Goal: Answer question/provide support

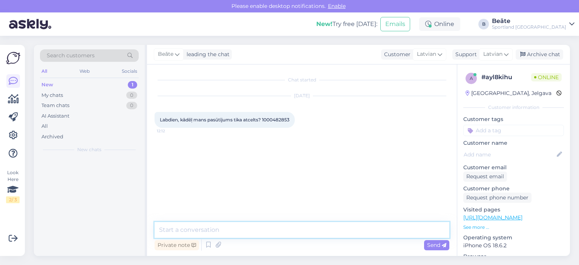
click at [299, 231] on textarea at bounding box center [302, 230] width 295 height 16
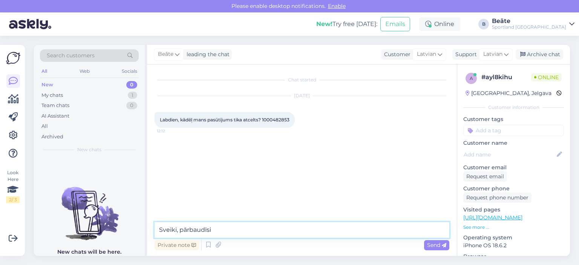
type textarea "Sveiki, pārbaudīsim"
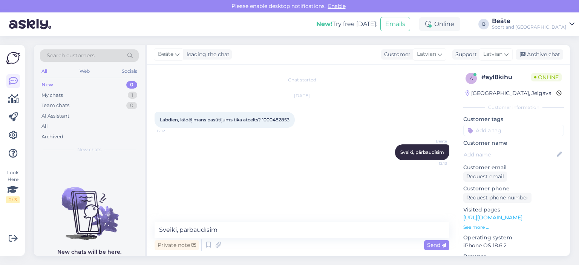
click at [276, 119] on span "Labdien, kādēļ mans pasūtījums tika atcelts? 1000482853" at bounding box center [225, 120] width 130 height 6
copy div "1000482853 12:12"
click at [235, 232] on textarea "Sveiki, pārbaudīsim" at bounding box center [302, 230] width 295 height 16
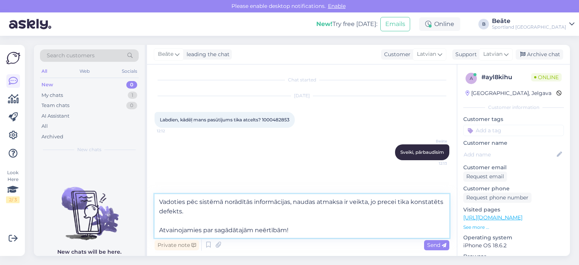
click at [190, 214] on textarea "Vadoties pēc sistēmā norādītās informācijas, naudas atmaksa ir veikta, jo prece…" at bounding box center [302, 216] width 295 height 44
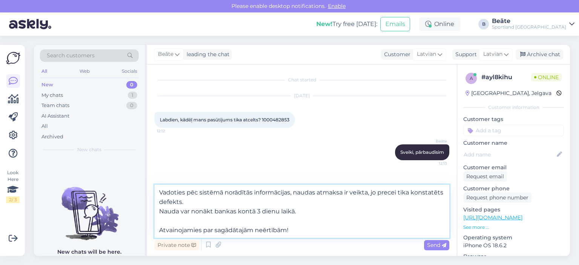
type textarea "Vadoties pēc sistēmā norādītās informācijas, naudas atmaksa ir veikta, jo prece…"
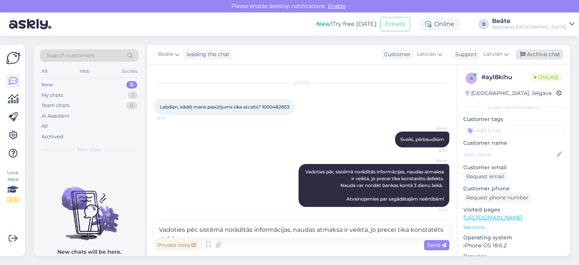
click at [529, 57] on div "Archive chat" at bounding box center [539, 54] width 47 height 10
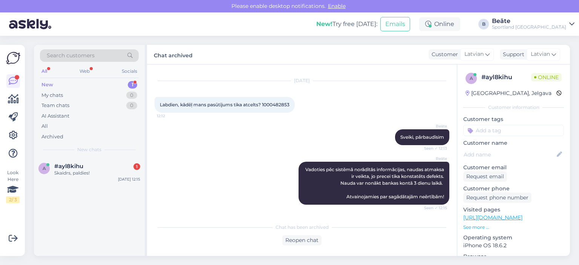
scroll to position [47, 0]
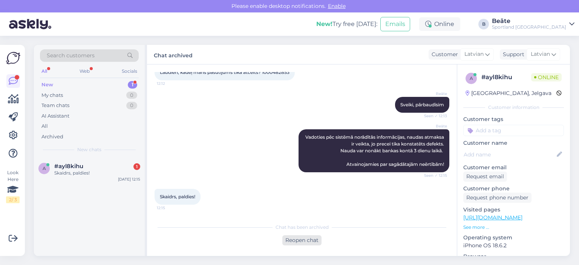
click at [304, 238] on div "Reopen chat" at bounding box center [301, 240] width 39 height 10
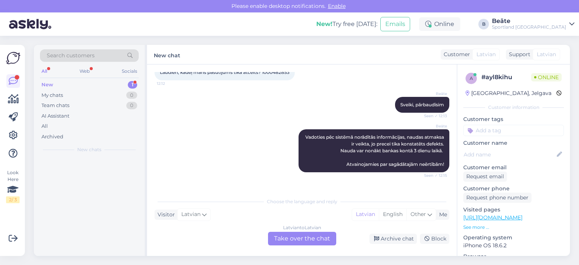
scroll to position [56, 0]
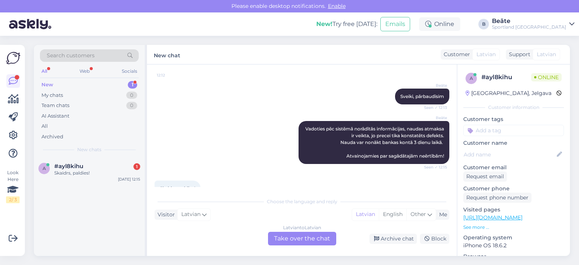
click at [317, 234] on div "Latvian to Latvian Take over the chat" at bounding box center [302, 239] width 68 height 14
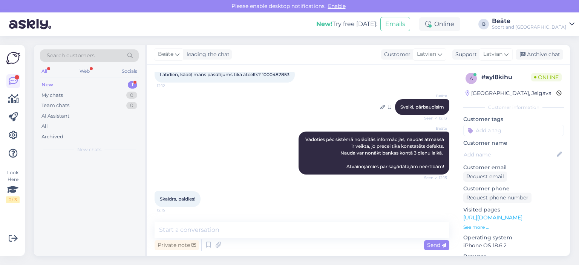
scroll to position [45, 0]
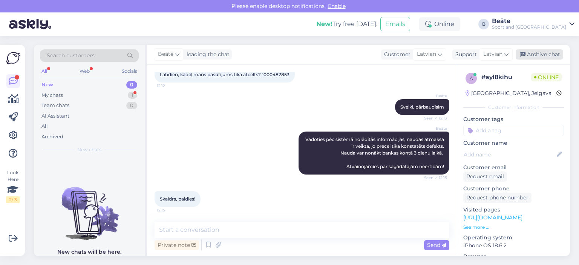
click at [532, 57] on div "Archive chat" at bounding box center [539, 54] width 47 height 10
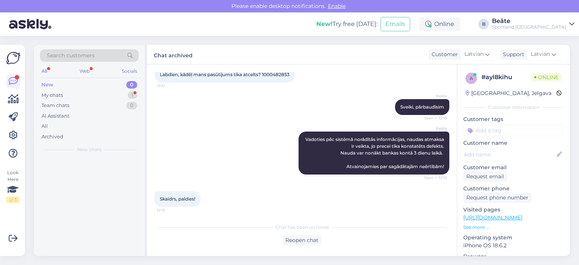
scroll to position [47, 0]
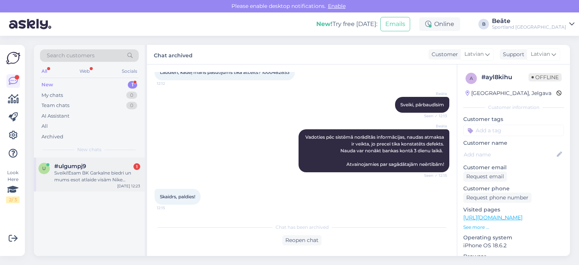
click at [93, 176] on div "Sveiki!Esam BK Garkalne biedri un mums esot atlaide visām Nike basketbola precē…" at bounding box center [97, 177] width 86 height 14
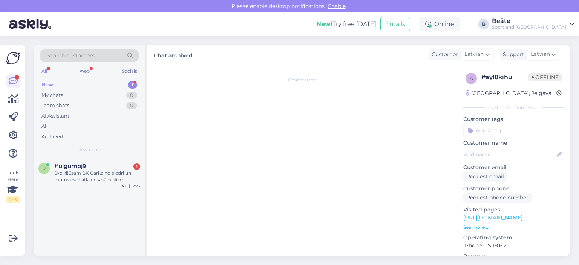
scroll to position [0, 0]
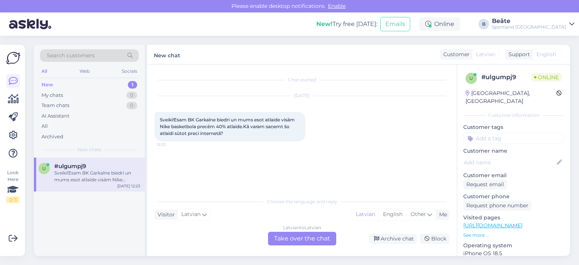
click at [299, 240] on div "Latvian to Latvian Take over the chat" at bounding box center [302, 239] width 68 height 14
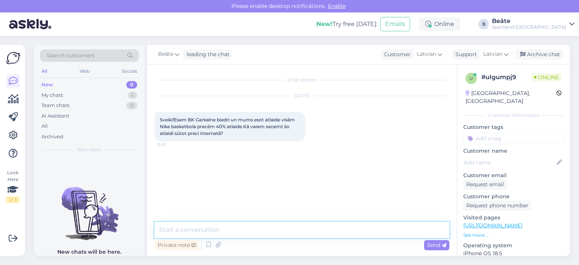
click at [302, 235] on textarea at bounding box center [302, 230] width 295 height 16
type textarea "Sveiki, atlaide darbosies iepērkoties klātienes veikalos."
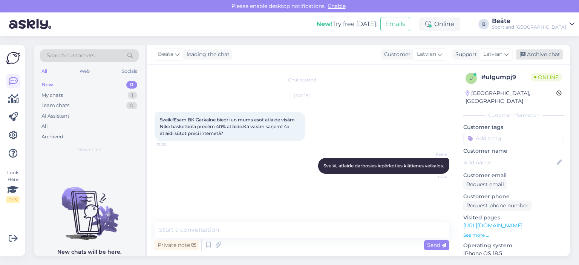
click at [530, 55] on div "Archive chat" at bounding box center [539, 54] width 47 height 10
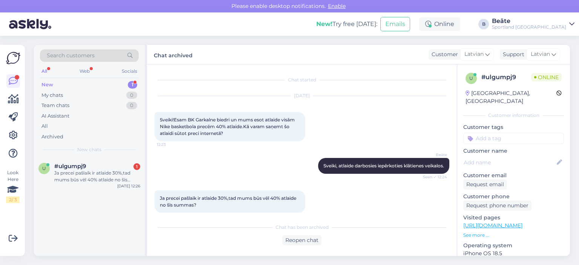
scroll to position [8, 0]
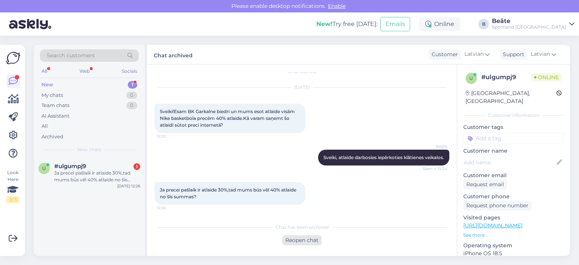
click at [300, 242] on div "Reopen chat" at bounding box center [301, 240] width 39 height 10
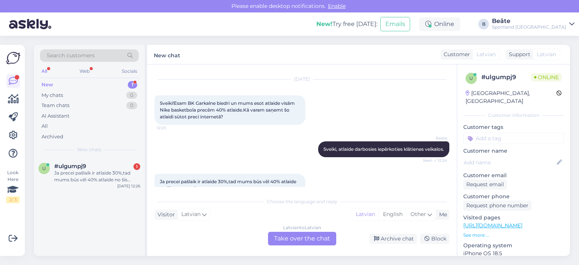
click at [290, 237] on div "Latvian to Latvian Take over the chat" at bounding box center [302, 239] width 68 height 14
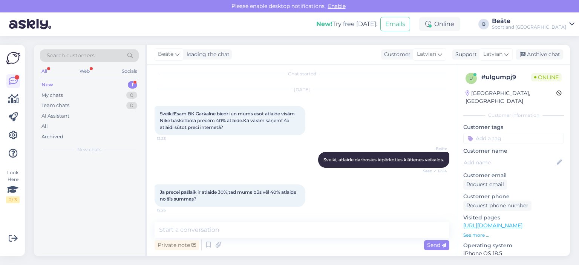
scroll to position [6, 0]
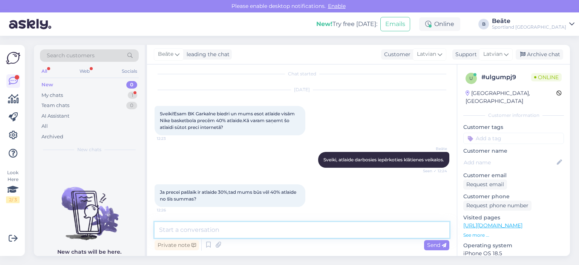
click at [278, 229] on textarea at bounding box center [302, 230] width 295 height 16
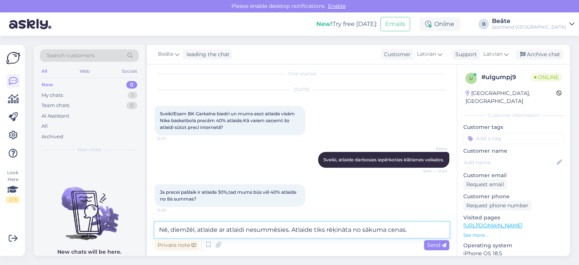
type textarea "Nē, diemžēl, atlaide ar atlaidi nesummēsies. Atlaide tiks rēķināta no sākuma ce…"
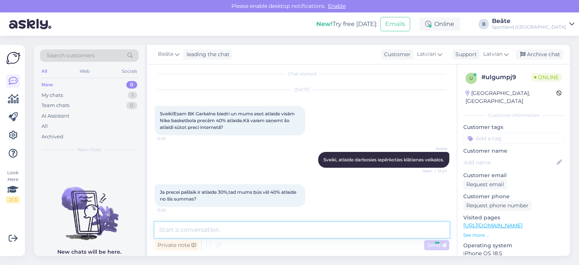
scroll to position [45, 0]
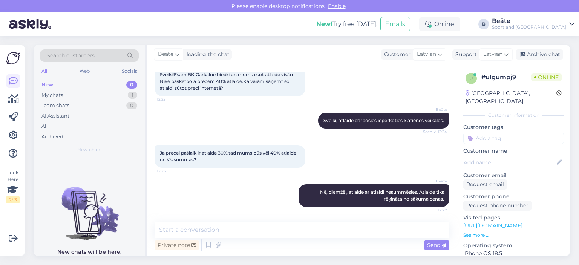
click at [544, 61] on div "[PERSON_NAME] leading the chat Customer Latvian Support Latvian Archive chat" at bounding box center [358, 55] width 423 height 20
click at [547, 56] on div "Archive chat" at bounding box center [539, 54] width 47 height 10
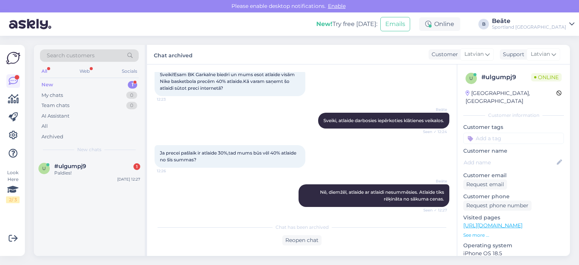
scroll to position [80, 0]
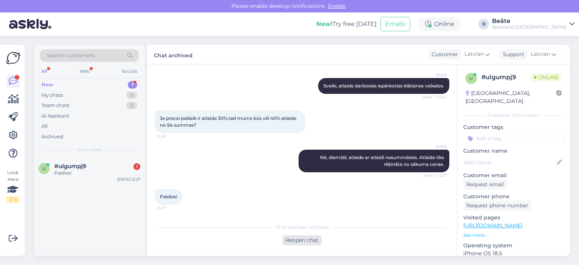
click at [303, 240] on div "Reopen chat" at bounding box center [301, 240] width 39 height 10
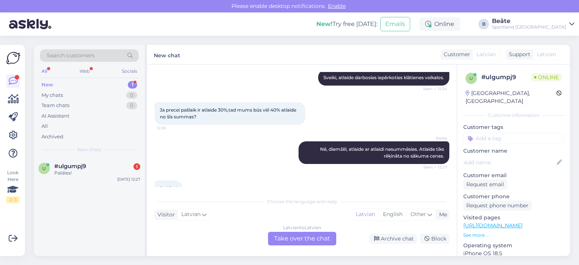
click at [315, 240] on div "Latvian to Latvian Take over the chat" at bounding box center [302, 239] width 68 height 14
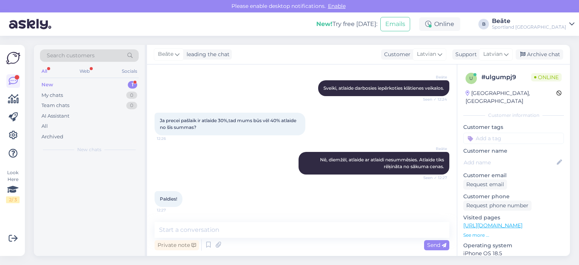
scroll to position [78, 0]
click at [291, 230] on textarea at bounding box center [302, 230] width 295 height 16
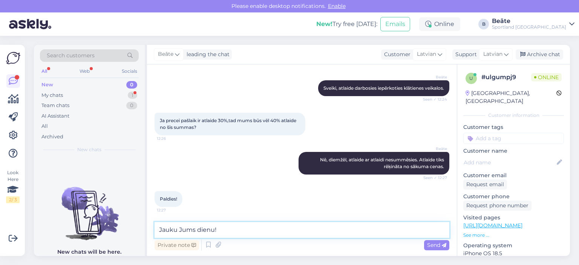
type textarea "Jauku Jums dienu!"
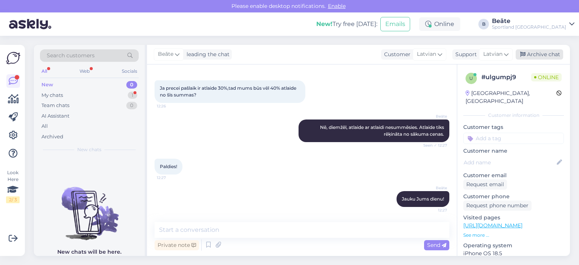
click at [539, 52] on div "Archive chat" at bounding box center [539, 54] width 47 height 10
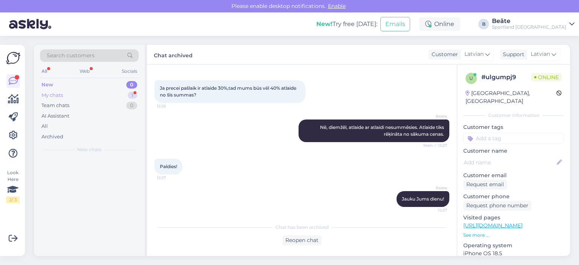
click at [83, 94] on div "My chats 1" at bounding box center [89, 95] width 99 height 11
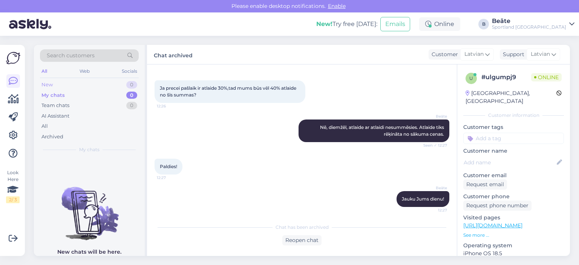
click at [80, 84] on div "New 0" at bounding box center [89, 85] width 99 height 11
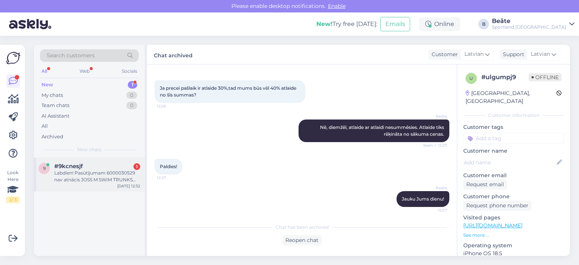
click at [112, 168] on div "#9kcnesjf 1" at bounding box center [97, 166] width 86 height 7
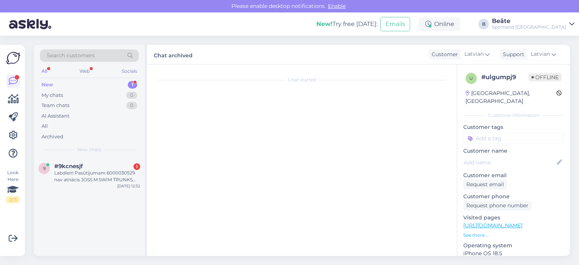
scroll to position [169, 0]
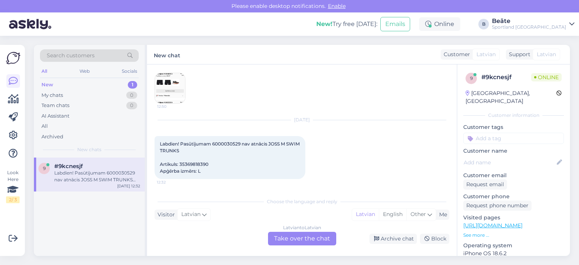
click at [225, 143] on span "Labdien! Pasūtījumam 6000030529 nav atnācis JOSS M SWIM TRUNKS Artikuls: 353698…" at bounding box center [230, 157] width 141 height 33
copy span "6000030529"
click at [304, 241] on div "Latvian to Latvian Take over the chat" at bounding box center [302, 239] width 68 height 14
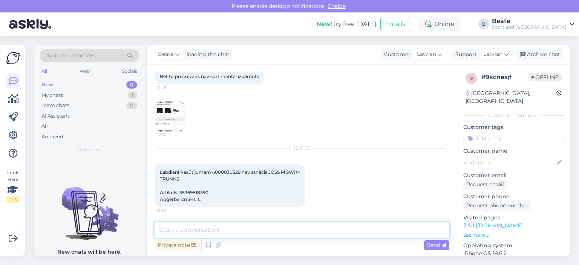
click at [311, 229] on textarea at bounding box center [302, 230] width 295 height 16
type textarea "Labdien."
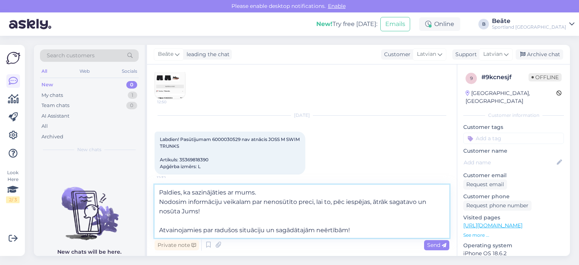
type textarea "Paldies, ka sazinājāties ar mums. Nodosim informāciju veikalam par nenosūtīto p…"
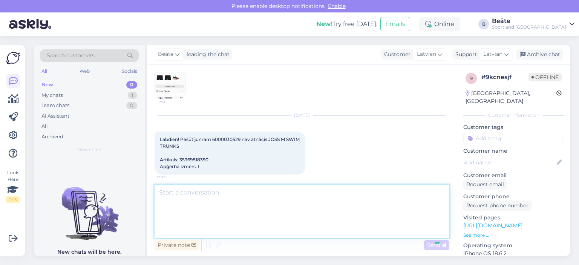
scroll to position [240, 0]
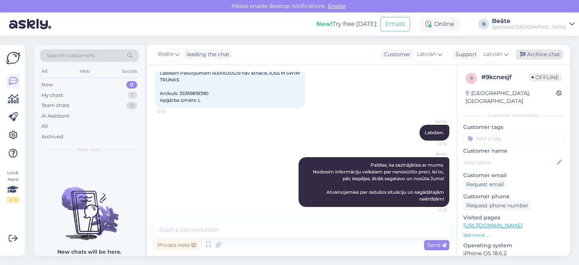
click at [535, 54] on div "Archive chat" at bounding box center [539, 54] width 47 height 10
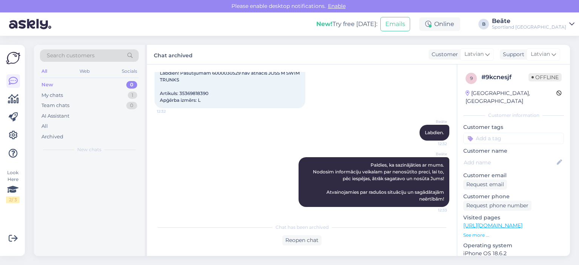
scroll to position [242, 0]
